Goal: Information Seeking & Learning: Learn about a topic

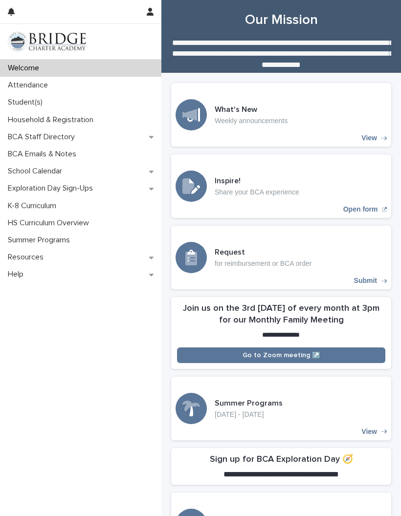
click at [24, 104] on p "Student(s)" at bounding box center [27, 102] width 46 height 9
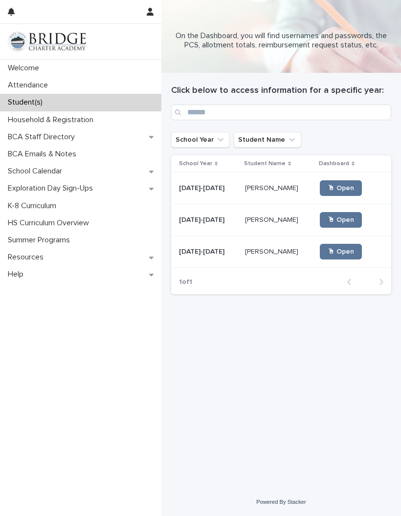
click at [343, 189] on span "🖱 Open" at bounding box center [341, 188] width 26 height 7
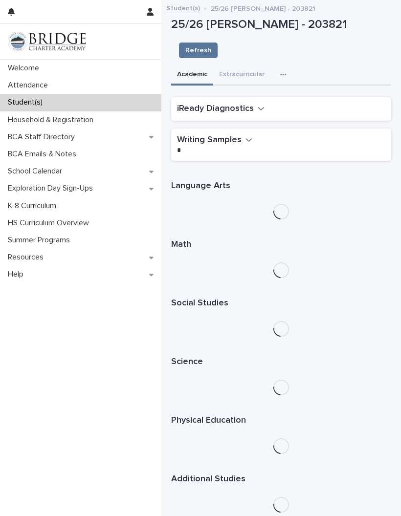
click at [286, 71] on div "button" at bounding box center [285, 74] width 10 height 7
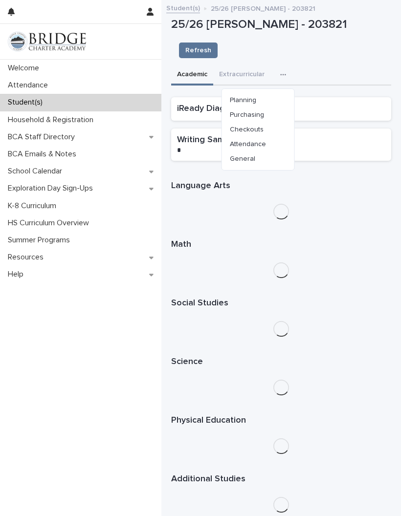
click at [262, 112] on span "Purchasing" at bounding box center [247, 115] width 34 height 7
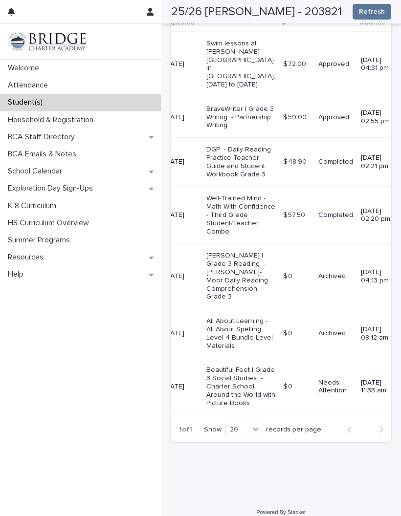
scroll to position [0, 54]
click at [319, 396] on p "Needs Attention" at bounding box center [335, 387] width 35 height 17
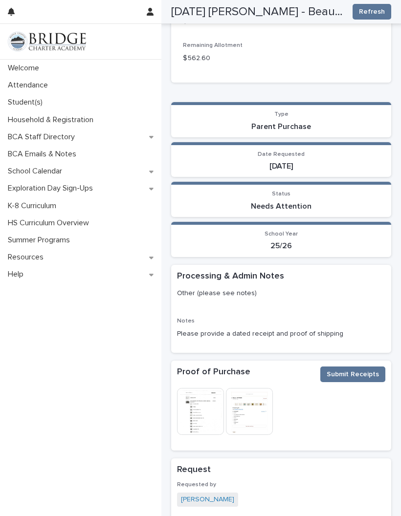
scroll to position [310, 0]
click at [202, 404] on img at bounding box center [200, 411] width 47 height 47
click at [208, 392] on img at bounding box center [200, 411] width 47 height 47
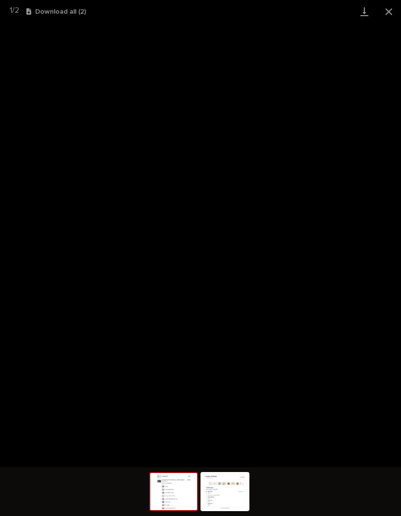
click at [396, 13] on button "Close gallery" at bounding box center [389, 11] width 24 height 23
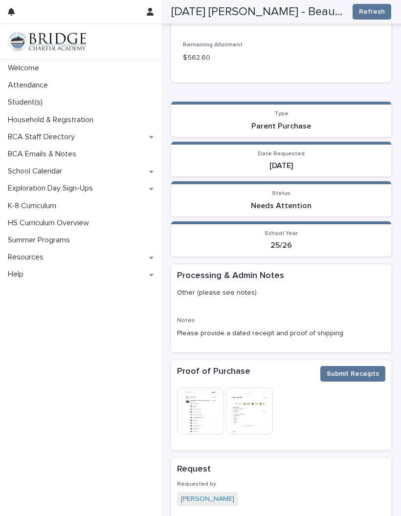
click at [257, 398] on img at bounding box center [249, 411] width 47 height 47
click at [251, 402] on img at bounding box center [249, 411] width 47 height 47
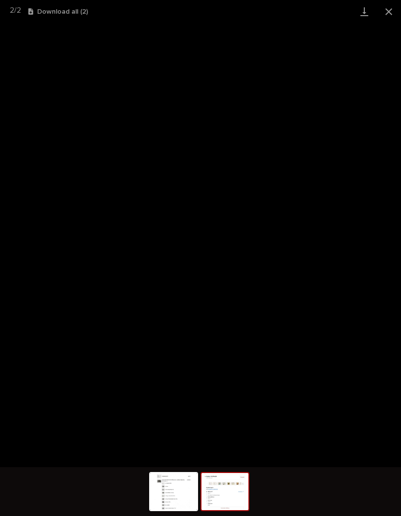
click at [227, 484] on img at bounding box center [225, 491] width 47 height 37
click at [175, 487] on img at bounding box center [173, 491] width 47 height 37
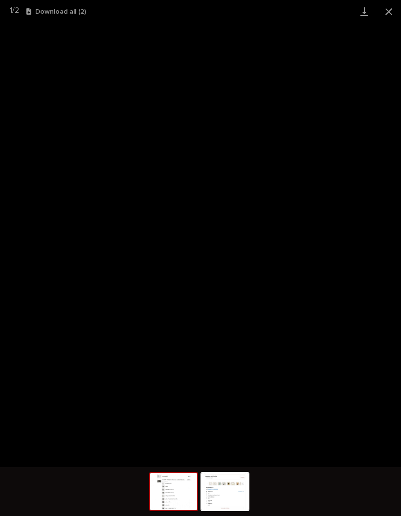
click at [385, 16] on button "Close gallery" at bounding box center [389, 11] width 24 height 23
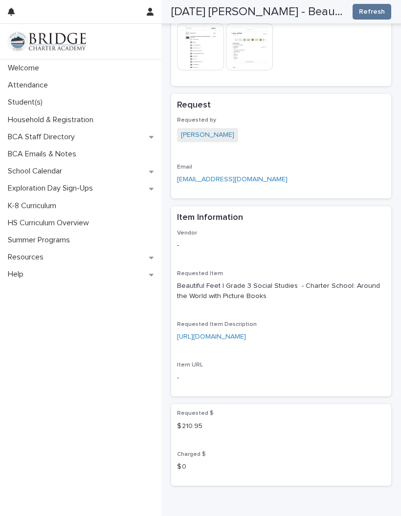
scroll to position [674, 0]
